Goal: Task Accomplishment & Management: Complete application form

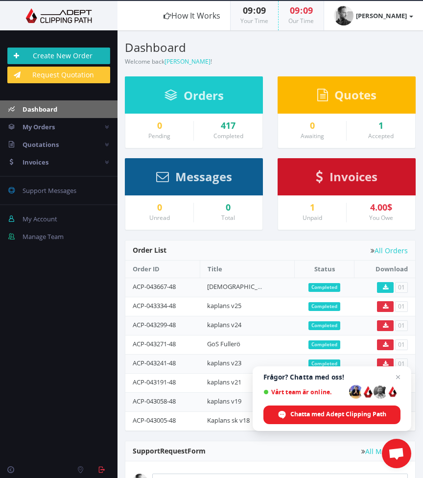
click at [84, 55] on link "Create New Order" at bounding box center [58, 56] width 103 height 17
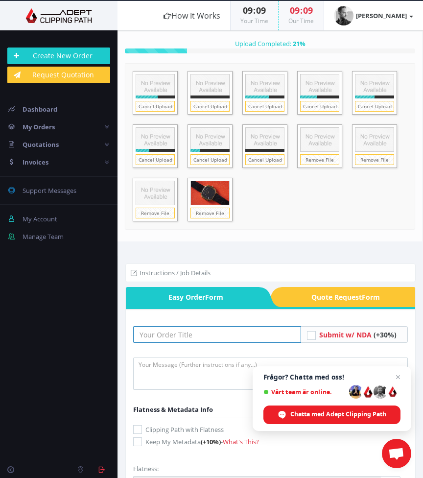
click at [194, 337] on input "text" at bounding box center [217, 334] width 168 height 17
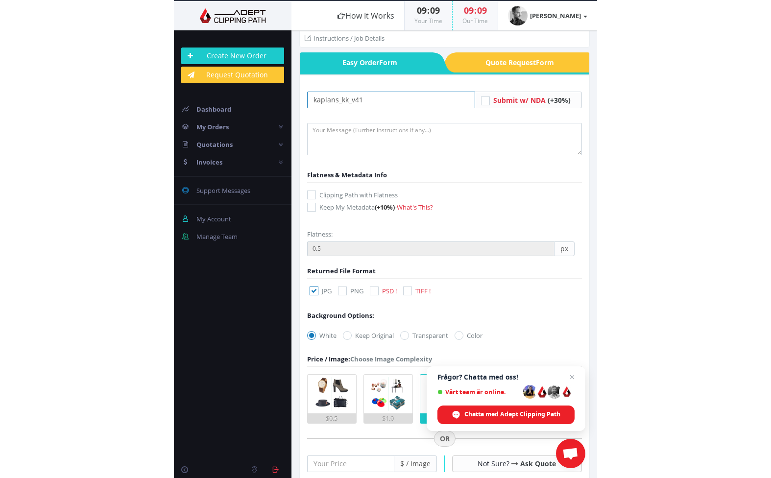
scroll to position [240, 0]
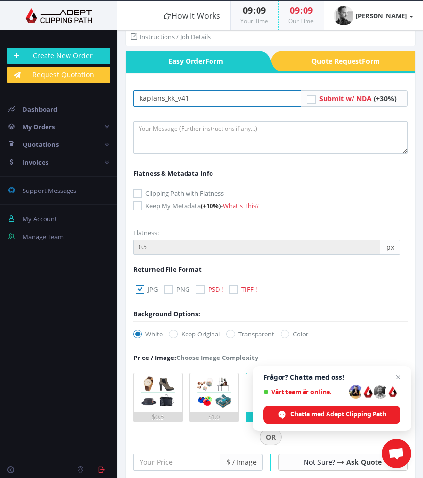
type input "kaplans_kk_v41"
click at [193, 332] on label "Keep Original" at bounding box center [194, 334] width 51 height 10
click at [178, 332] on input "Keep Original" at bounding box center [174, 334] width 6 height 6
radio input "true"
click at [144, 193] on label "Clipping Path with Flatness" at bounding box center [270, 194] width 275 height 10
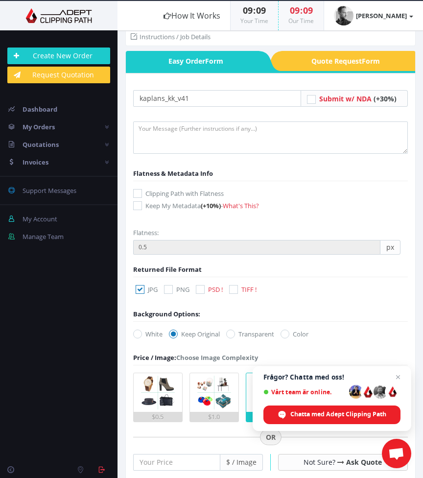
click at [142, 193] on input "Clipping Path with Flatness" at bounding box center [139, 194] width 6 height 6
checkbox input "true"
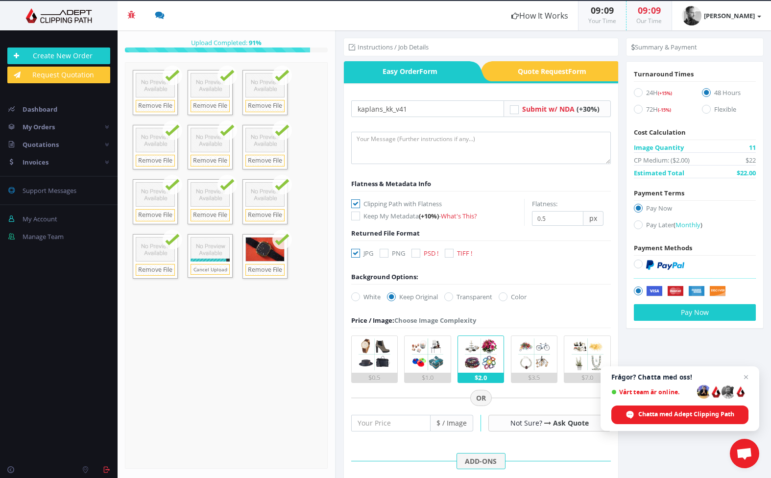
click at [423, 225] on icon at bounding box center [638, 224] width 9 height 9
click at [423, 225] on input "Pay Later ( Monthly )" at bounding box center [639, 225] width 6 height 6
radio input "true"
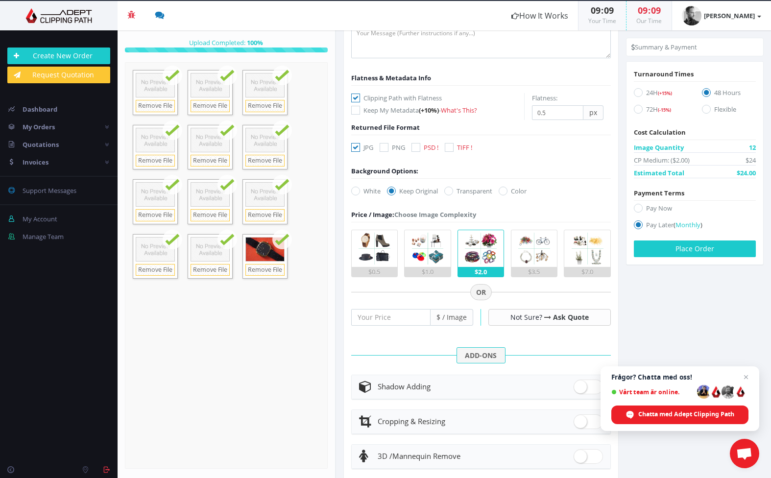
scroll to position [105, 0]
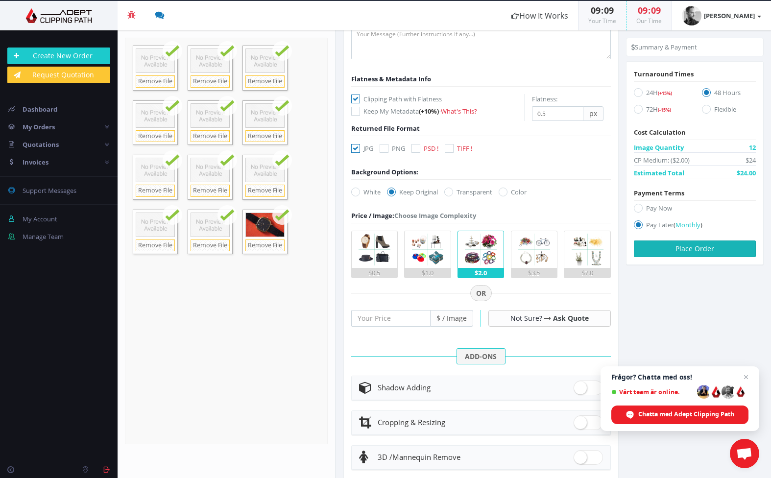
click at [423, 246] on button "Place Order" at bounding box center [695, 249] width 122 height 17
